Goal: Find specific page/section: Find specific page/section

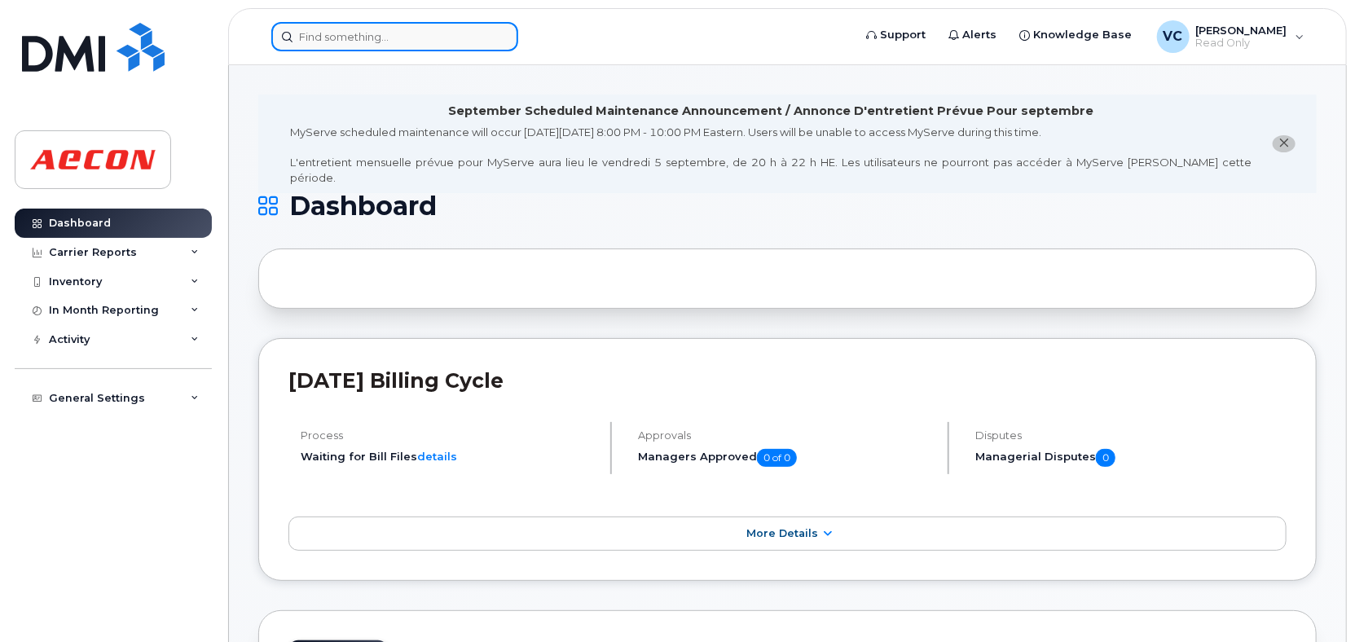
click at [443, 35] on input at bounding box center [394, 36] width 247 height 29
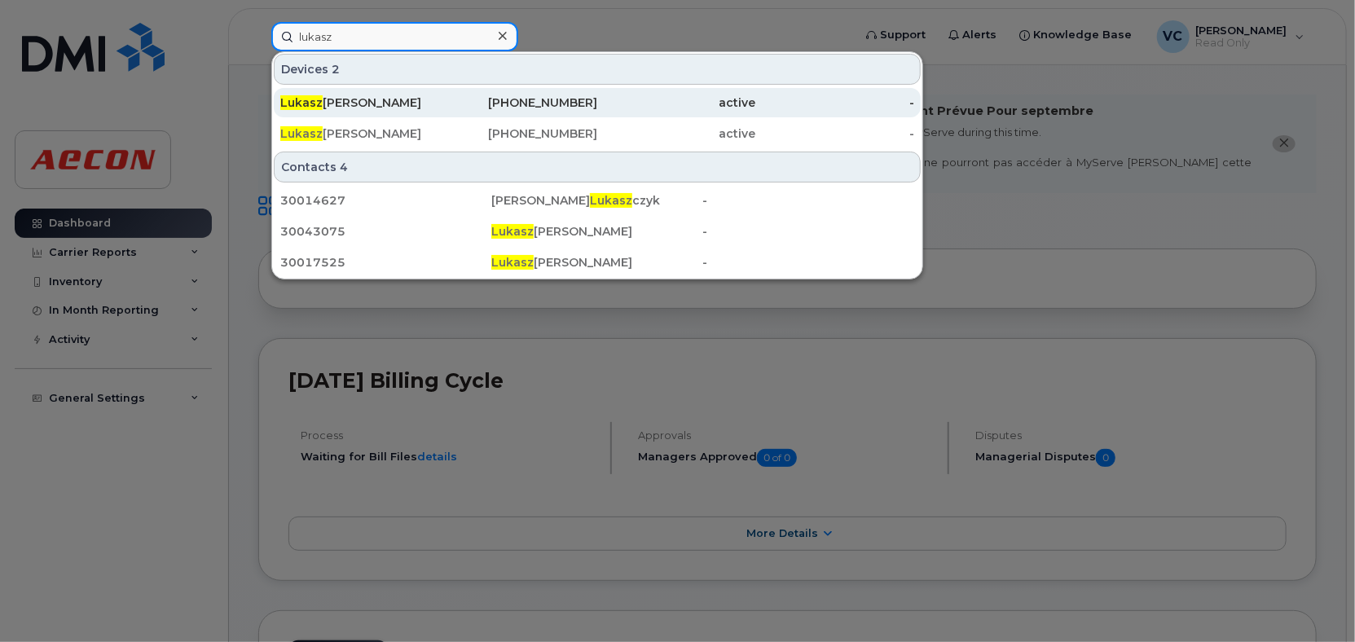
type input "lukasz"
click at [365, 101] on div "Lukasz Matysek" at bounding box center [359, 102] width 159 height 16
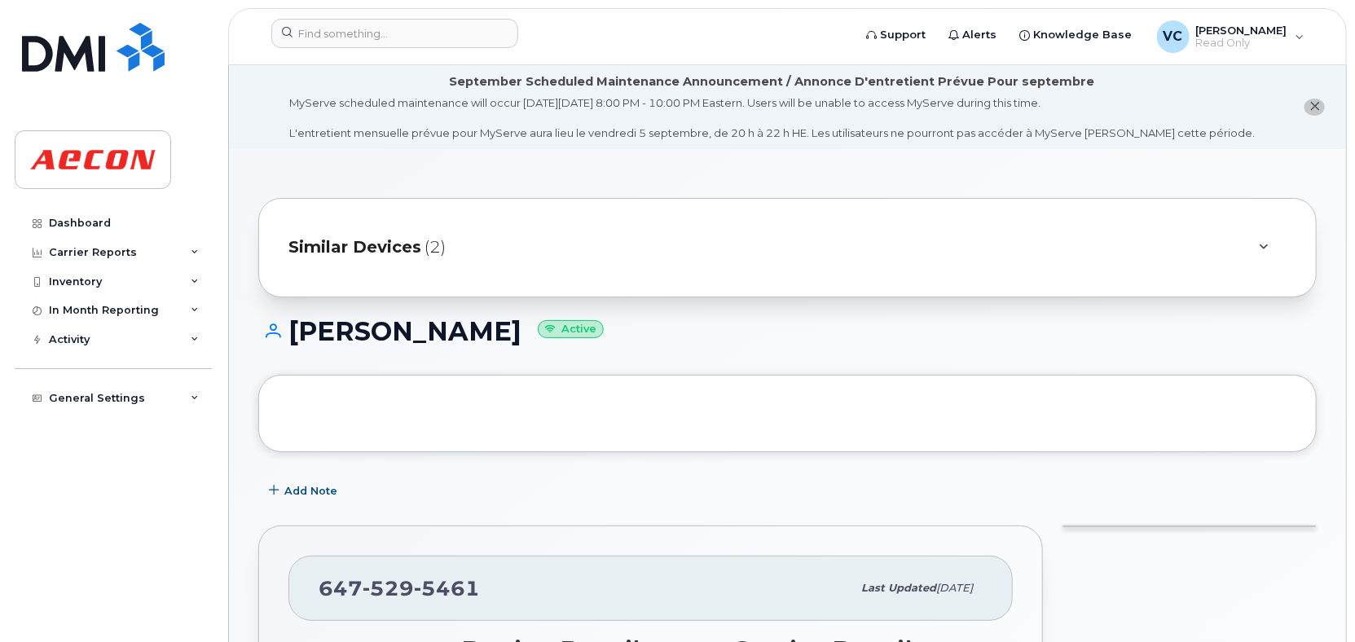
click at [387, 245] on span "Similar Devices" at bounding box center [354, 247] width 133 height 24
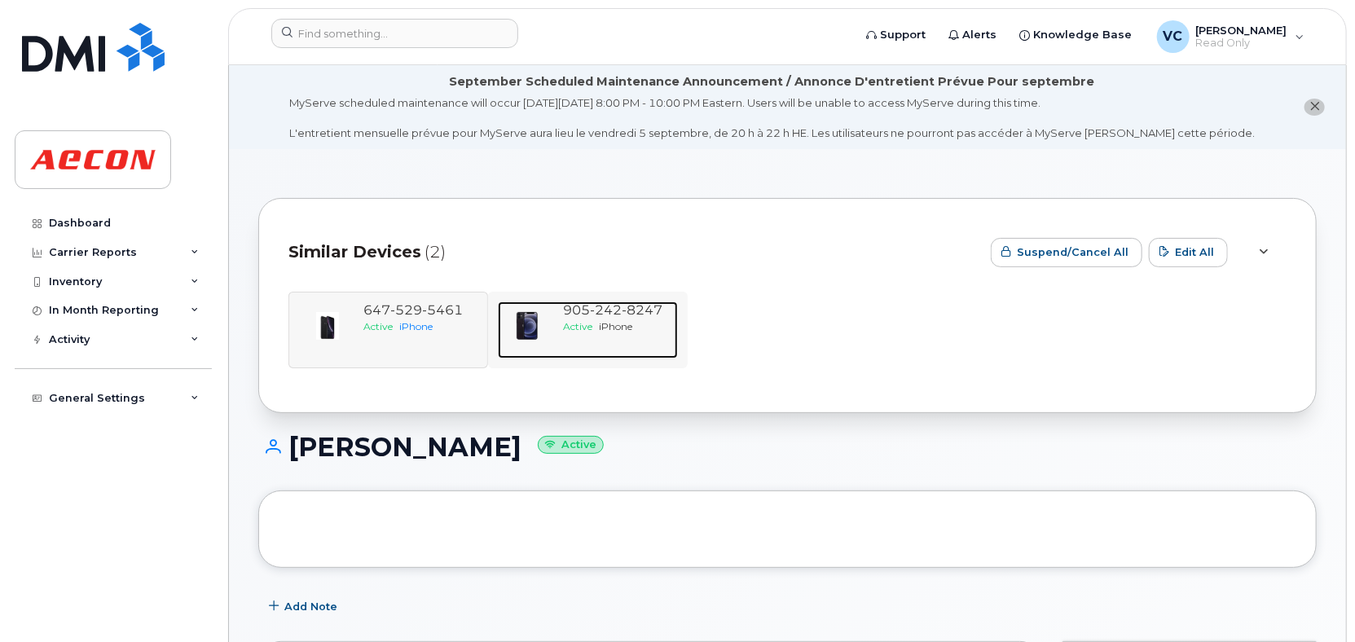
click at [622, 302] on span "8247" at bounding box center [642, 309] width 41 height 15
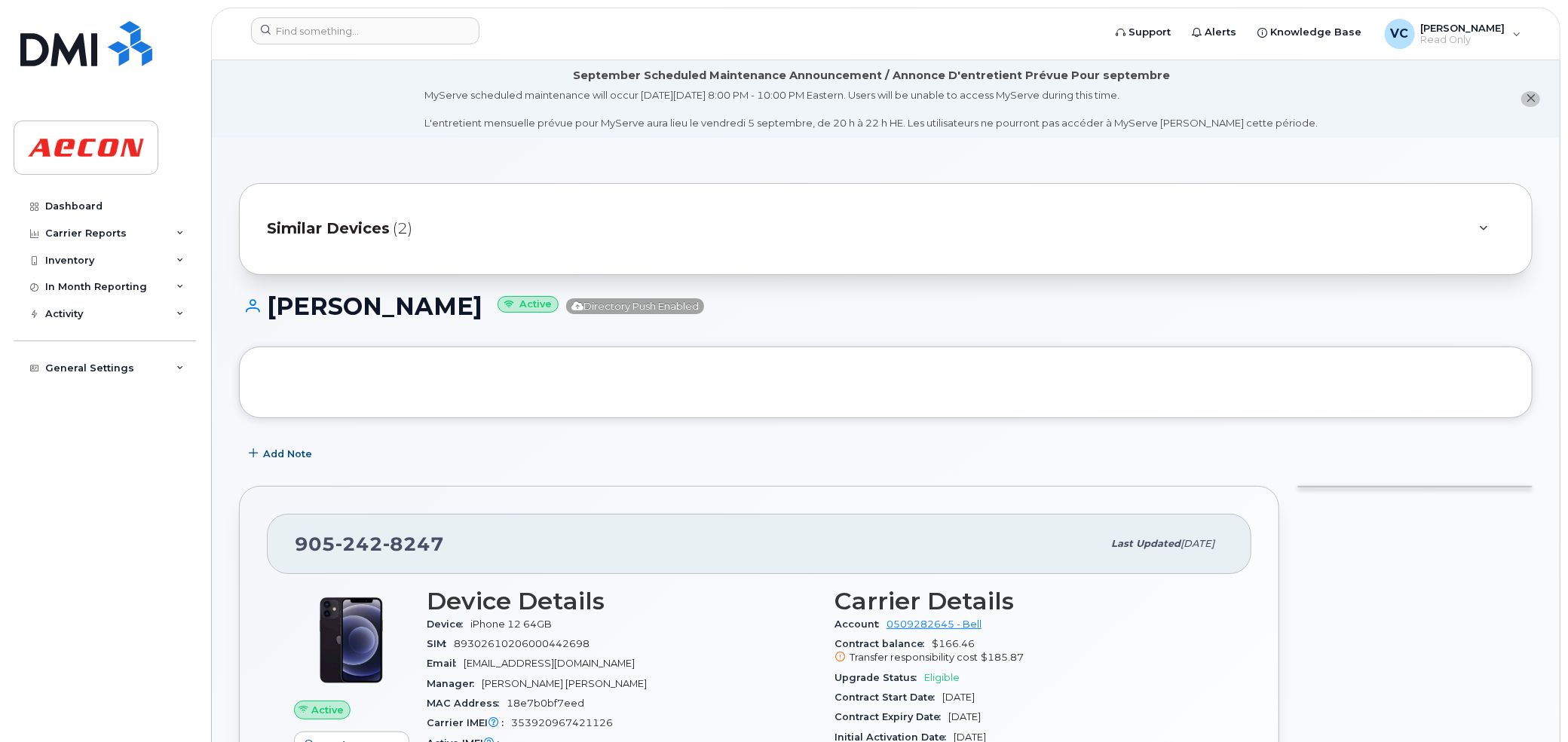
click at [364, 233] on span "Similar Devices" at bounding box center [328, 229] width 123 height 22
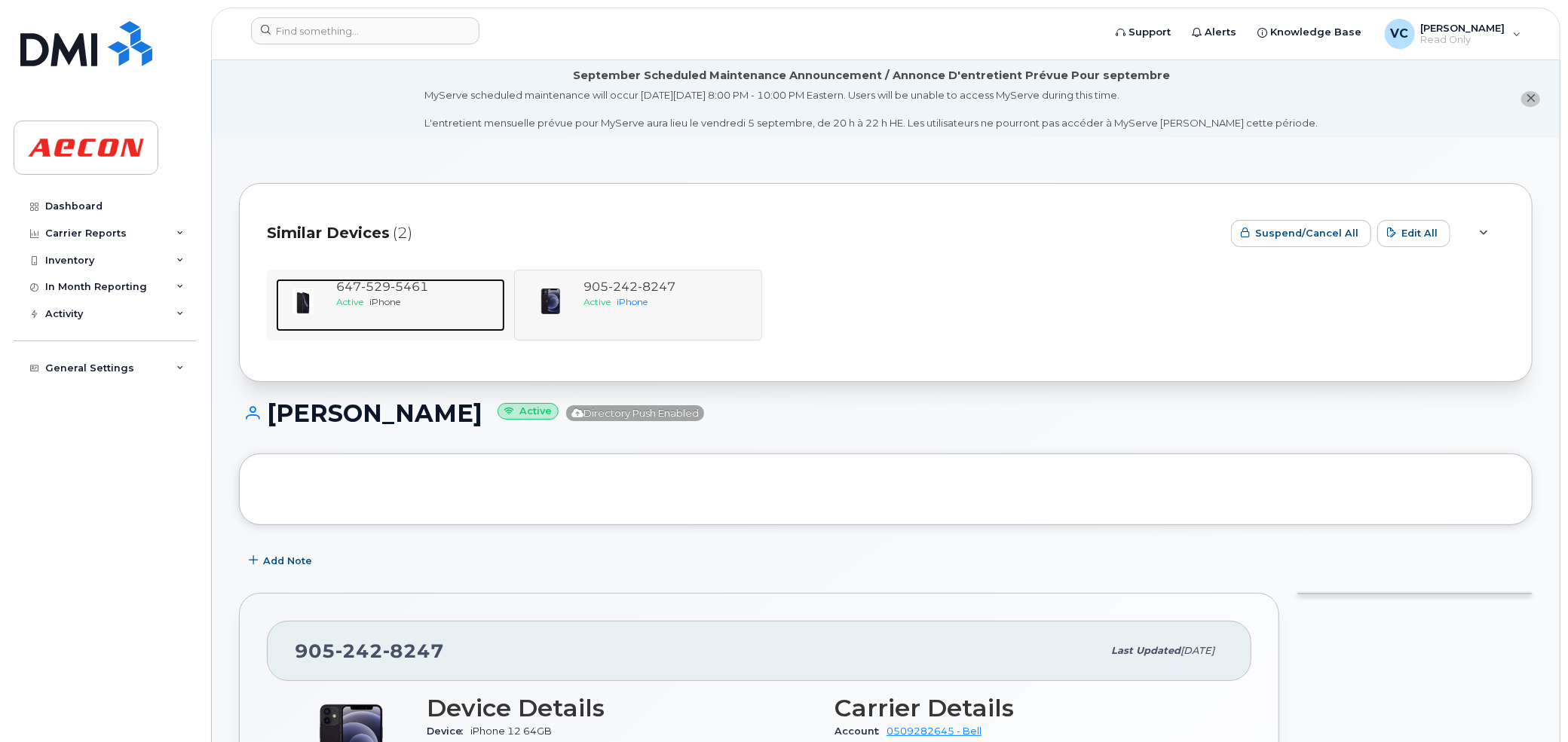
click at [401, 307] on span "iPhone" at bounding box center [384, 302] width 31 height 11
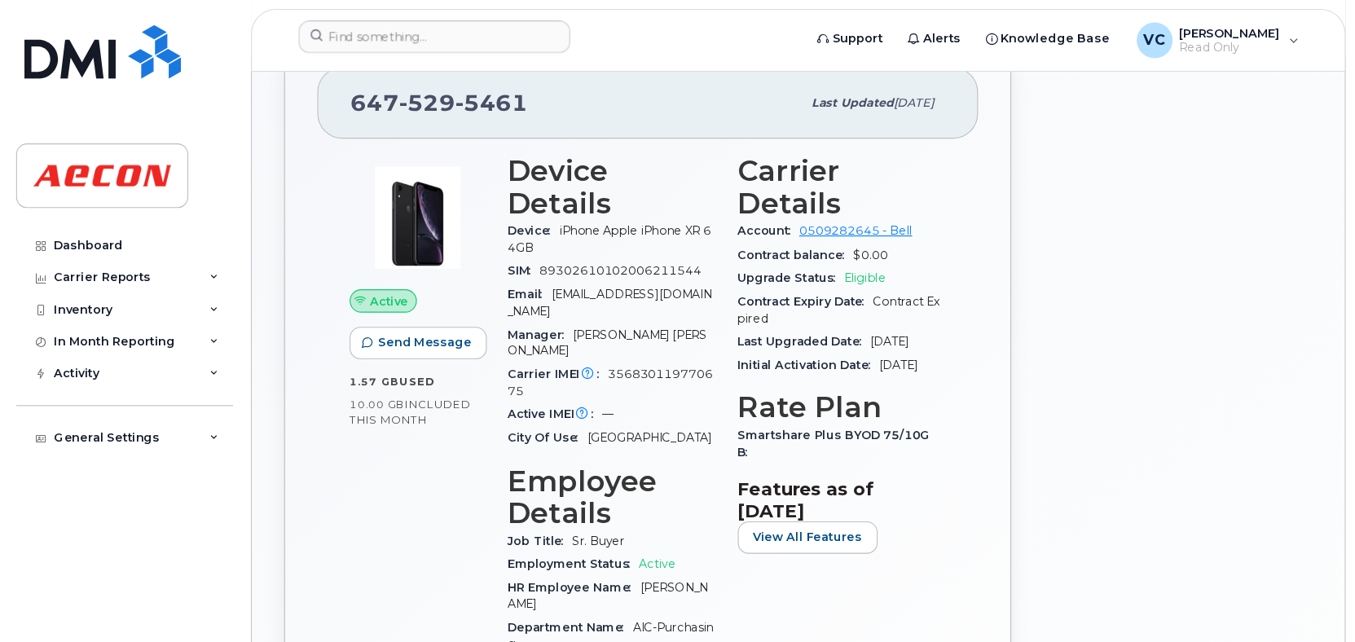
scroll to position [509, 0]
